Goal: Find specific page/section: Find specific page/section

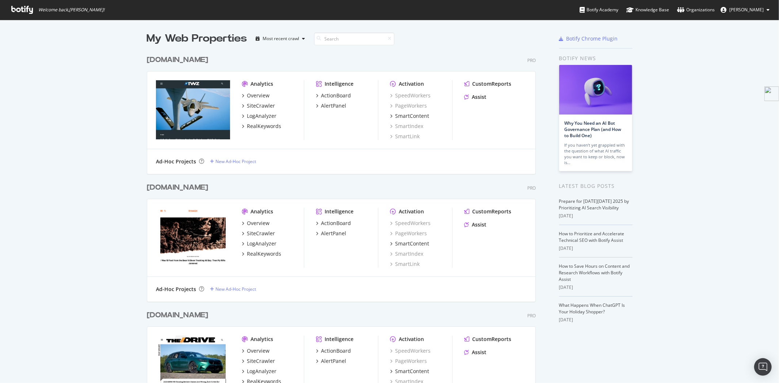
scroll to position [1079, 0]
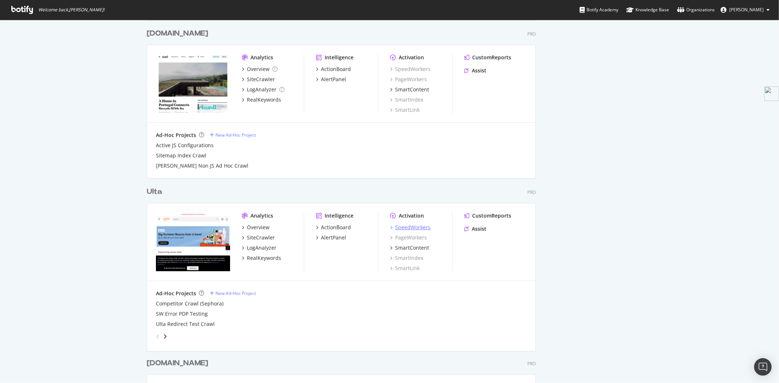
click at [414, 227] on div "SpeedWorkers" at bounding box center [412, 227] width 35 height 7
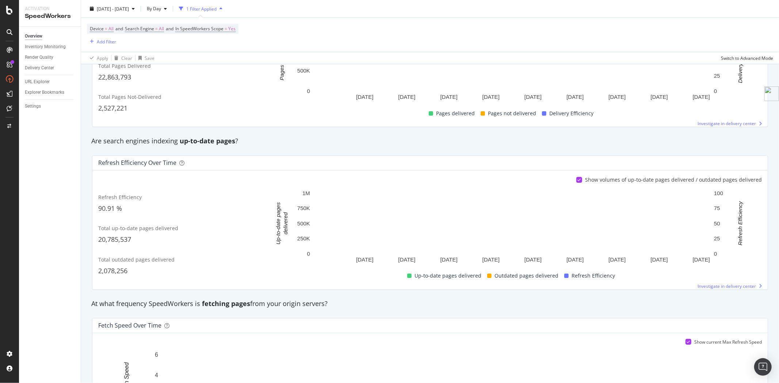
scroll to position [324, 0]
